Goal: Transaction & Acquisition: Download file/media

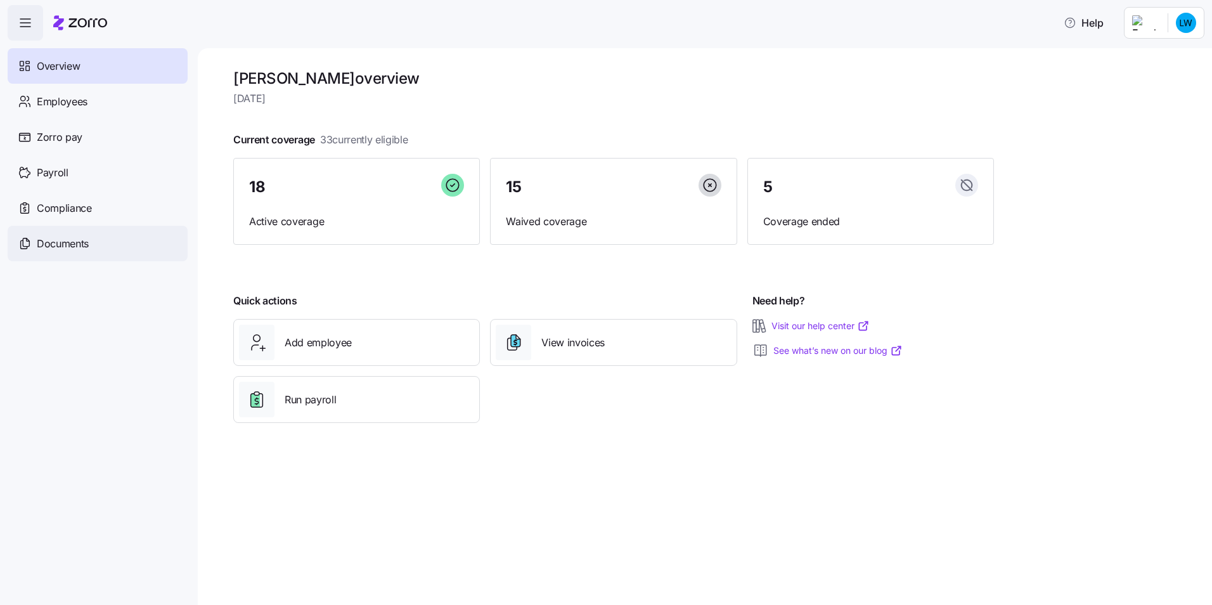
click at [81, 243] on span "Documents" at bounding box center [63, 244] width 52 height 16
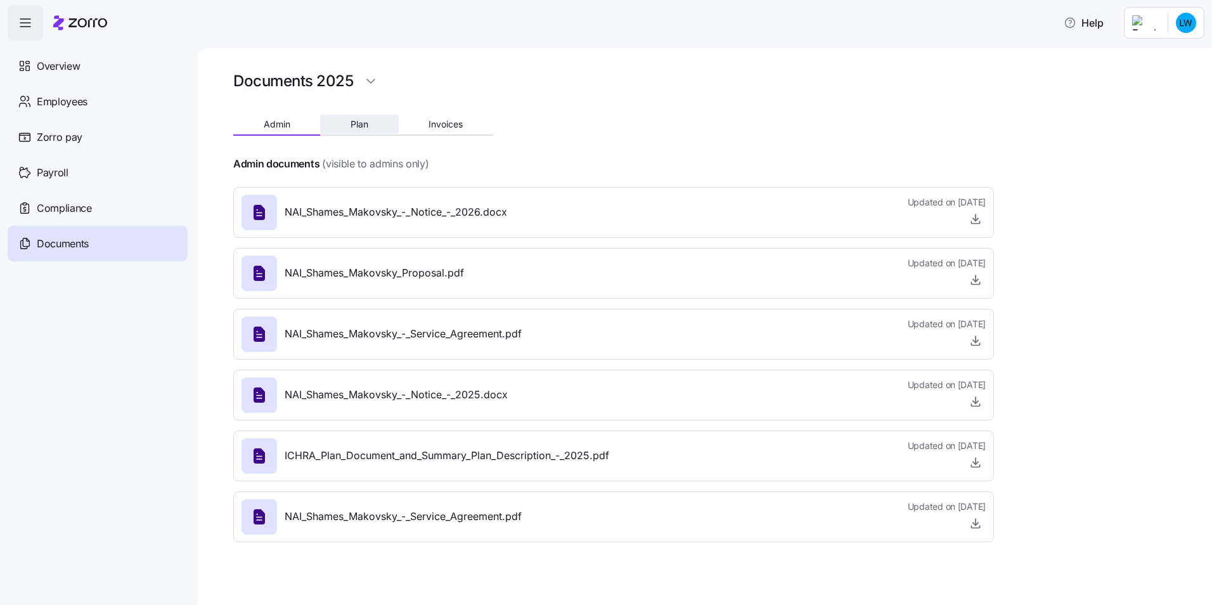
click at [364, 125] on span "Plan" at bounding box center [360, 124] width 18 height 9
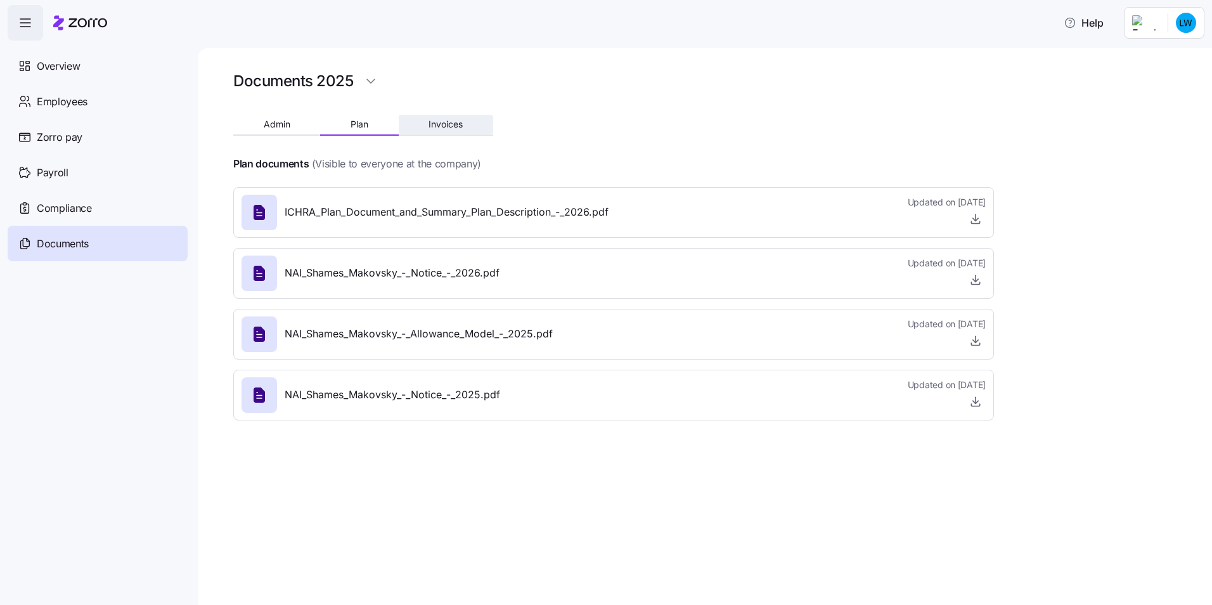
click at [451, 124] on span "Invoices" at bounding box center [446, 124] width 34 height 9
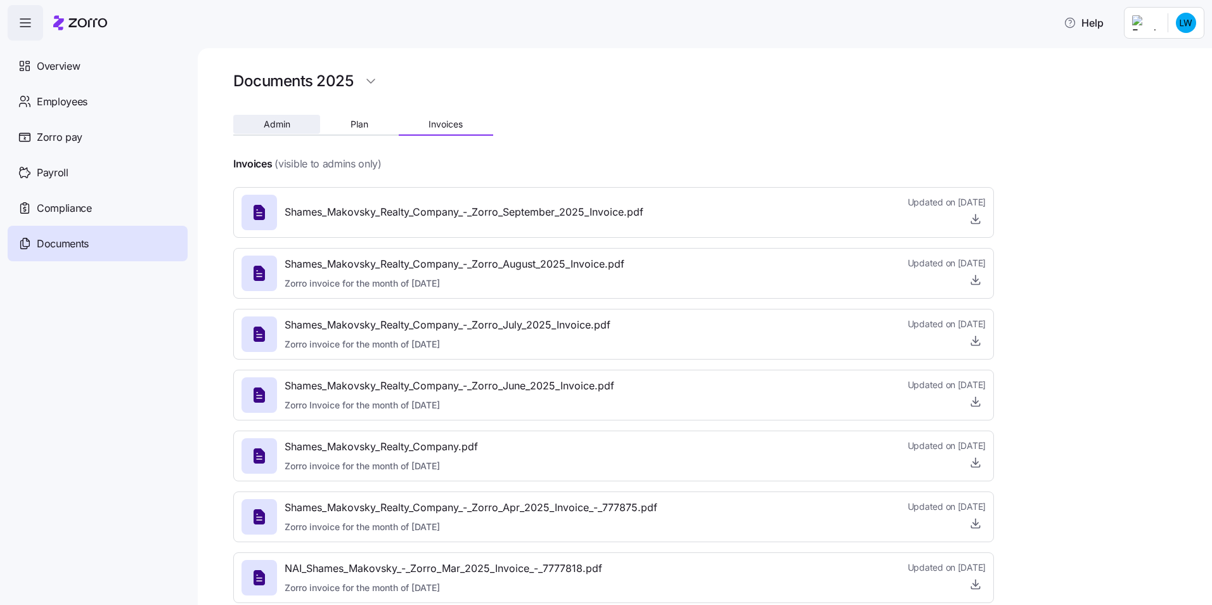
click at [268, 123] on span "Admin" at bounding box center [277, 124] width 27 height 9
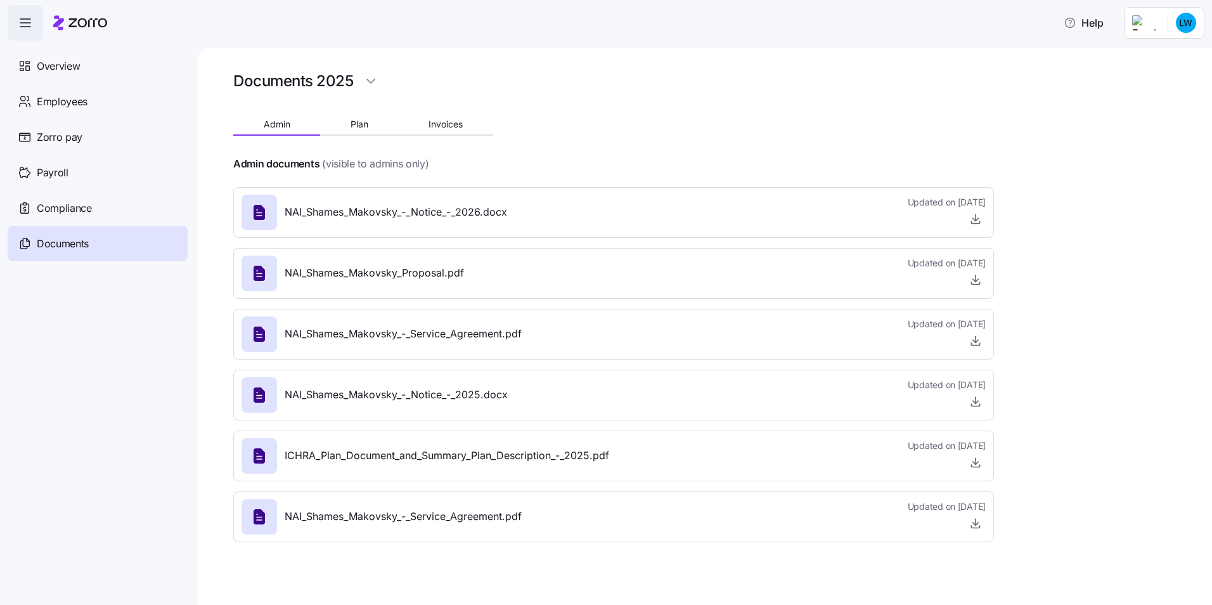
click at [415, 520] on span "NAI_Shames_Makovsky_-_Service_Agreement.pdf" at bounding box center [403, 517] width 237 height 16
click at [976, 522] on icon "button" at bounding box center [975, 523] width 13 height 13
